Goal: Transaction & Acquisition: Purchase product/service

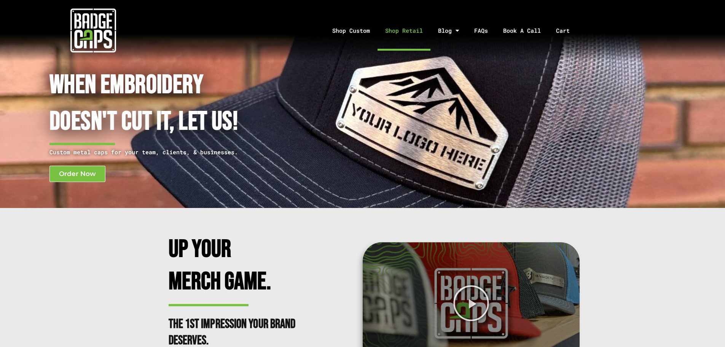
click at [408, 32] on link "Shop Retail" at bounding box center [403, 31] width 53 height 40
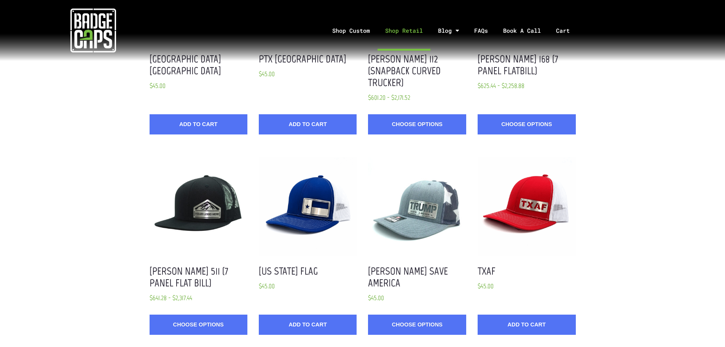
scroll to position [571, 0]
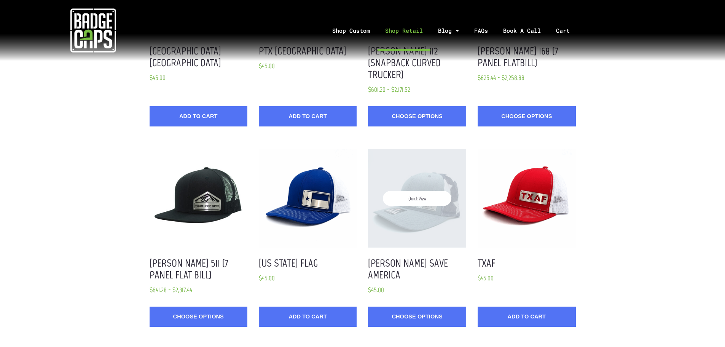
click at [430, 208] on div "Quick View" at bounding box center [417, 198] width 98 height 98
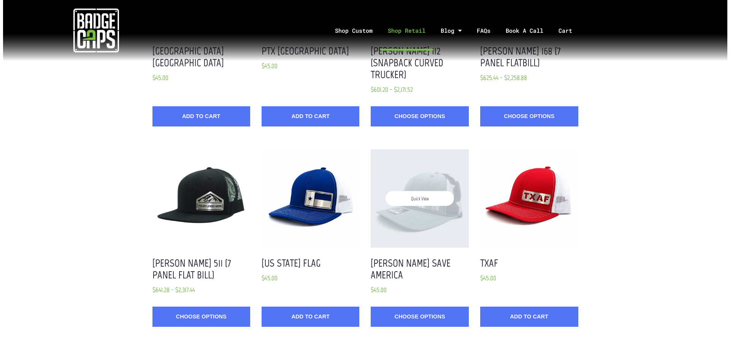
scroll to position [0, 0]
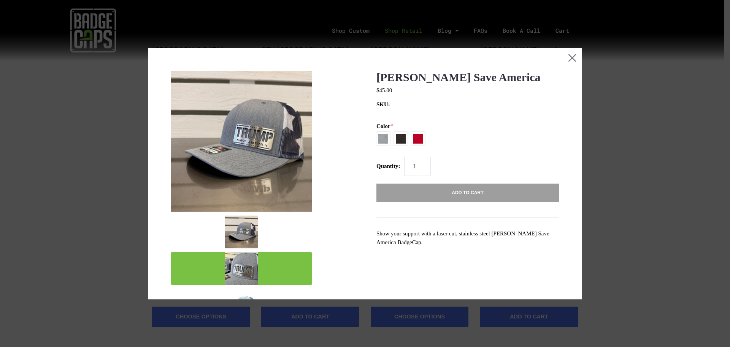
click at [246, 266] on img "mark as featured image" at bounding box center [241, 268] width 33 height 33
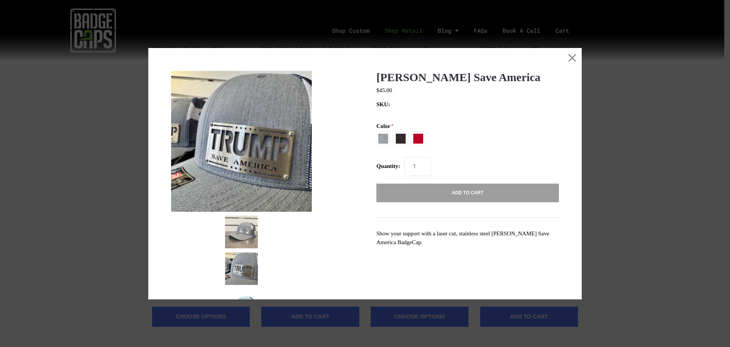
click at [399, 139] on span at bounding box center [401, 139] width 14 height 14
click at [377, 138] on input "Black / Charcoal" at bounding box center [377, 137] width 0 height 0
radio input "true"
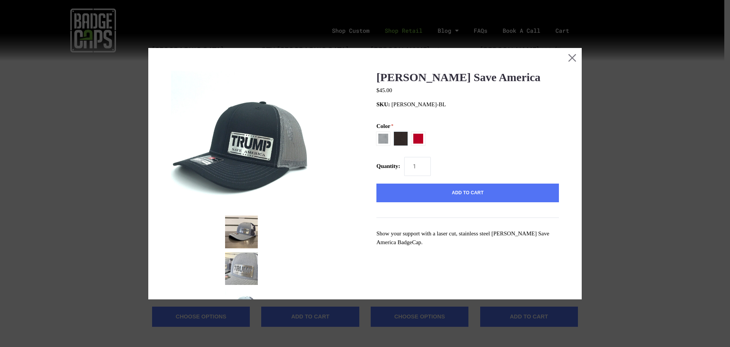
click at [415, 136] on span at bounding box center [419, 139] width 14 height 14
click at [377, 137] on input "Red / White" at bounding box center [377, 137] width 0 height 0
radio input "true"
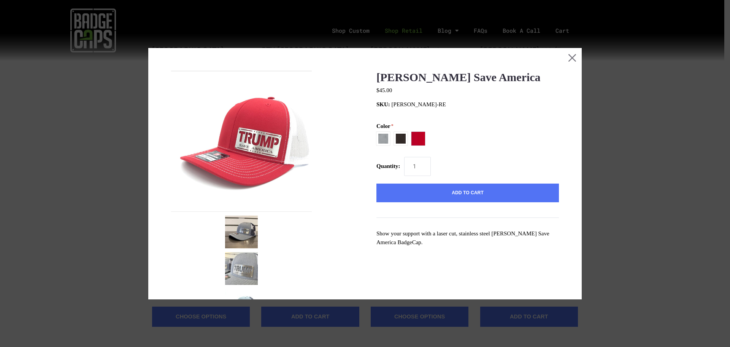
click at [382, 141] on span at bounding box center [384, 139] width 14 height 14
click at [377, 132] on input "[PERSON_NAME] / USA Flag" at bounding box center [377, 132] width 0 height 0
radio input "true"
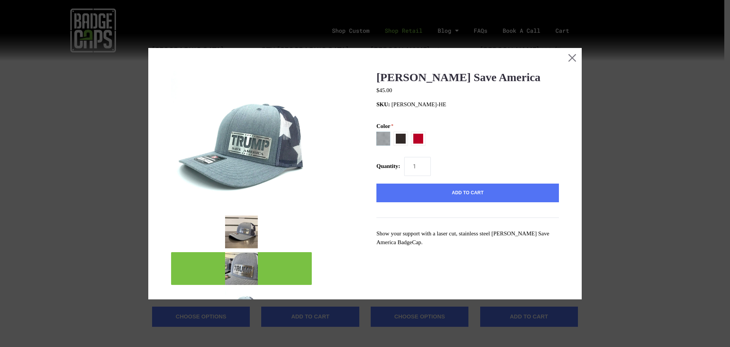
click at [237, 271] on img "mark as featured image" at bounding box center [241, 268] width 33 height 33
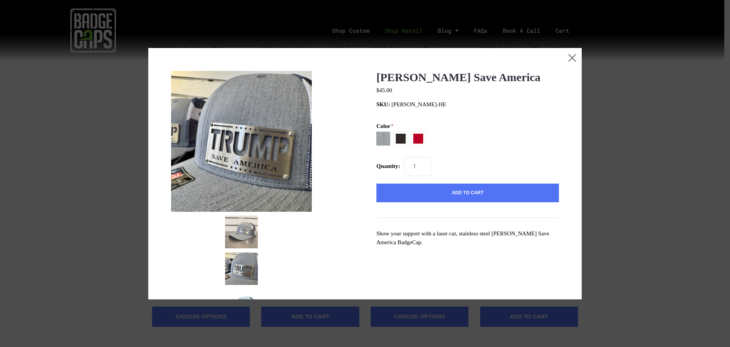
click at [399, 137] on span at bounding box center [401, 139] width 14 height 14
click at [377, 137] on input "Black / Charcoal" at bounding box center [377, 137] width 0 height 0
radio input "true"
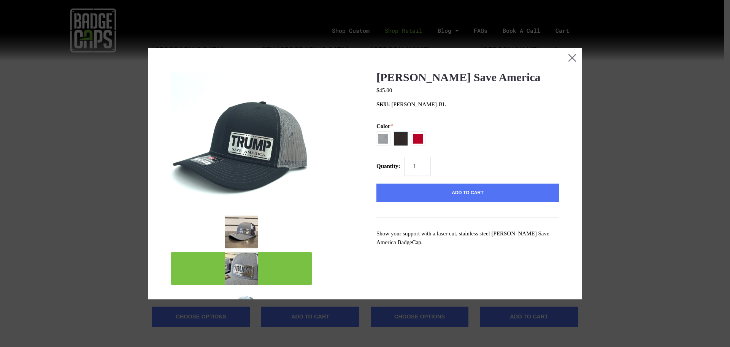
click at [253, 267] on img "mark as featured image" at bounding box center [241, 268] width 33 height 33
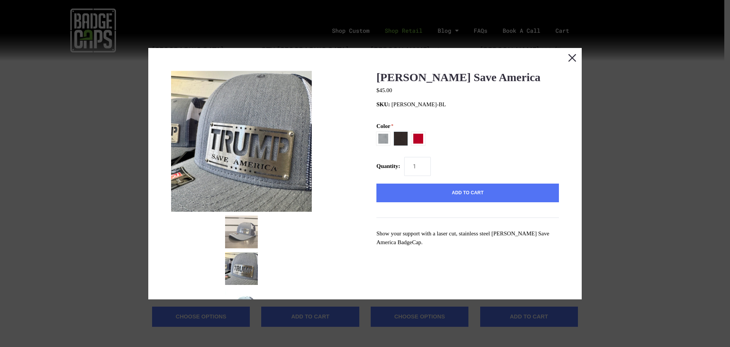
click at [567, 54] on button "Close this dialog window" at bounding box center [572, 57] width 19 height 19
